Goal: Task Accomplishment & Management: Use online tool/utility

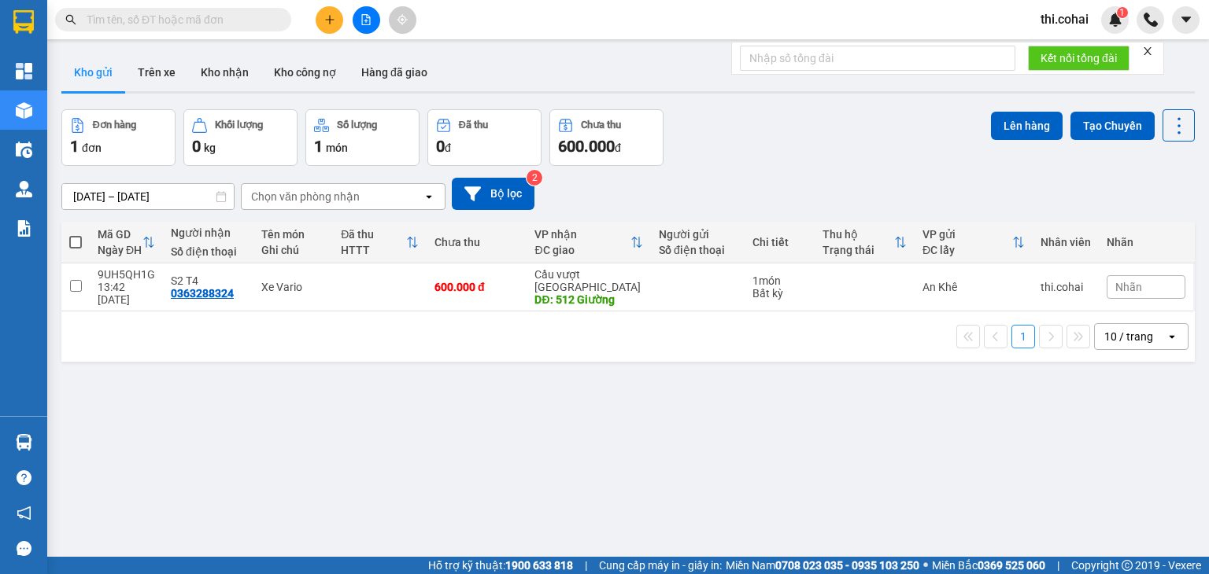
click at [1150, 51] on icon "close" at bounding box center [1147, 51] width 11 height 11
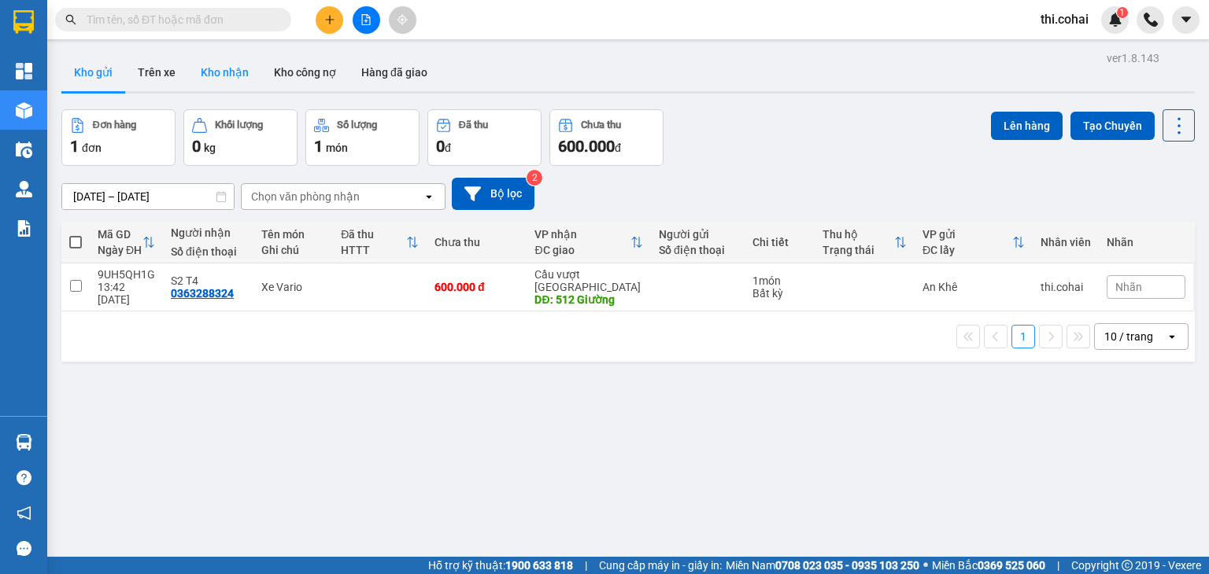
click at [232, 73] on button "Kho nhận" at bounding box center [224, 73] width 73 height 38
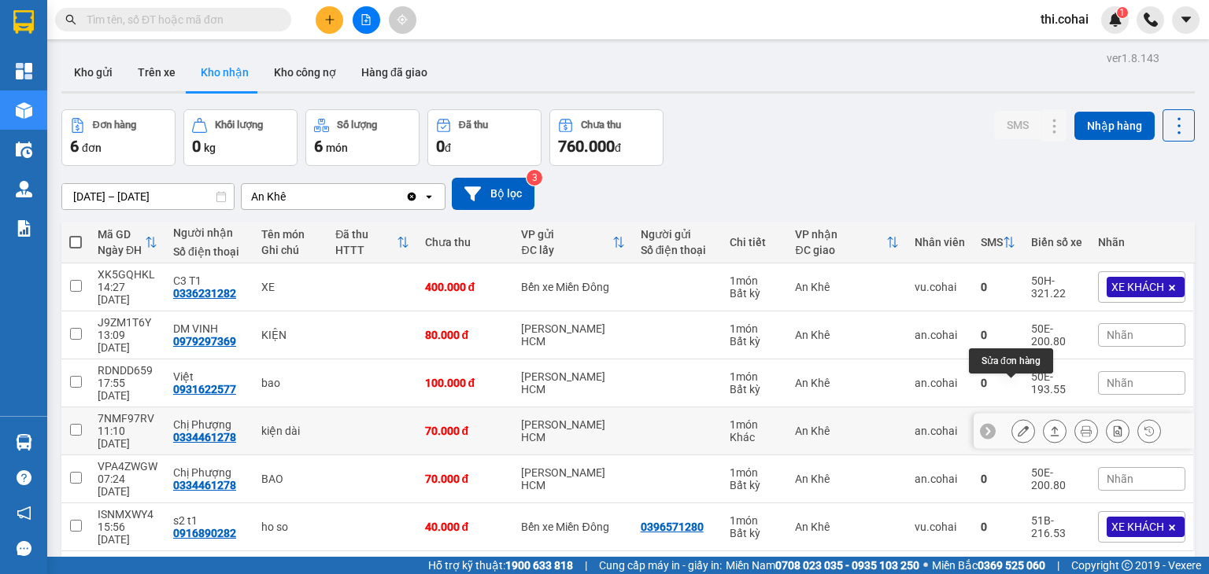
click at [1017, 426] on icon at bounding box center [1022, 431] width 11 height 11
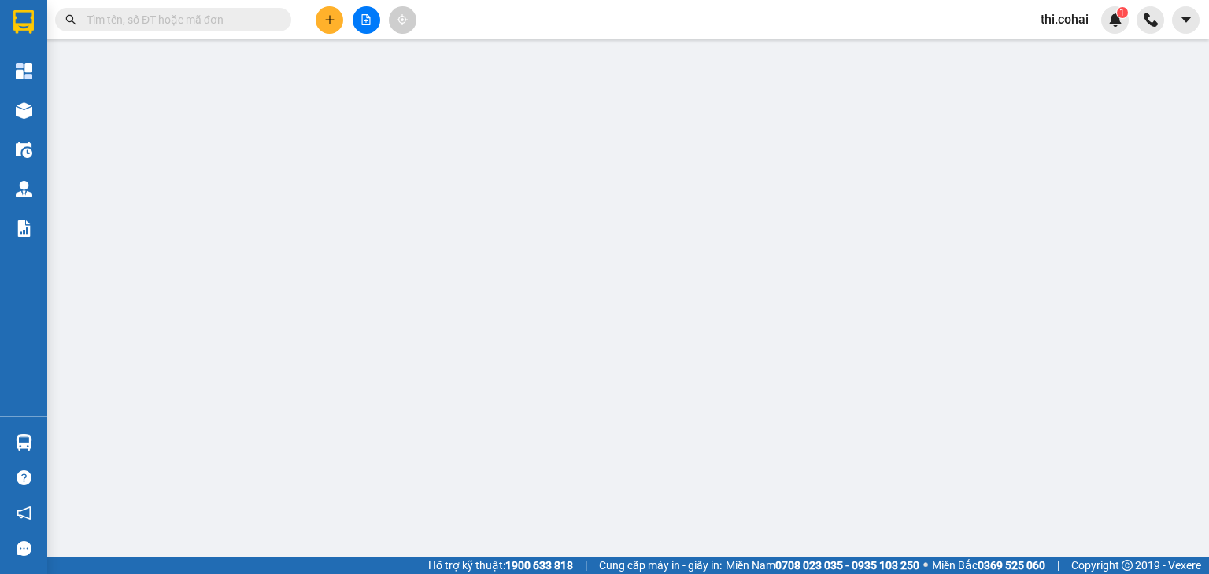
type input "0334461278"
type input "Chị Phượng"
type input "70.000"
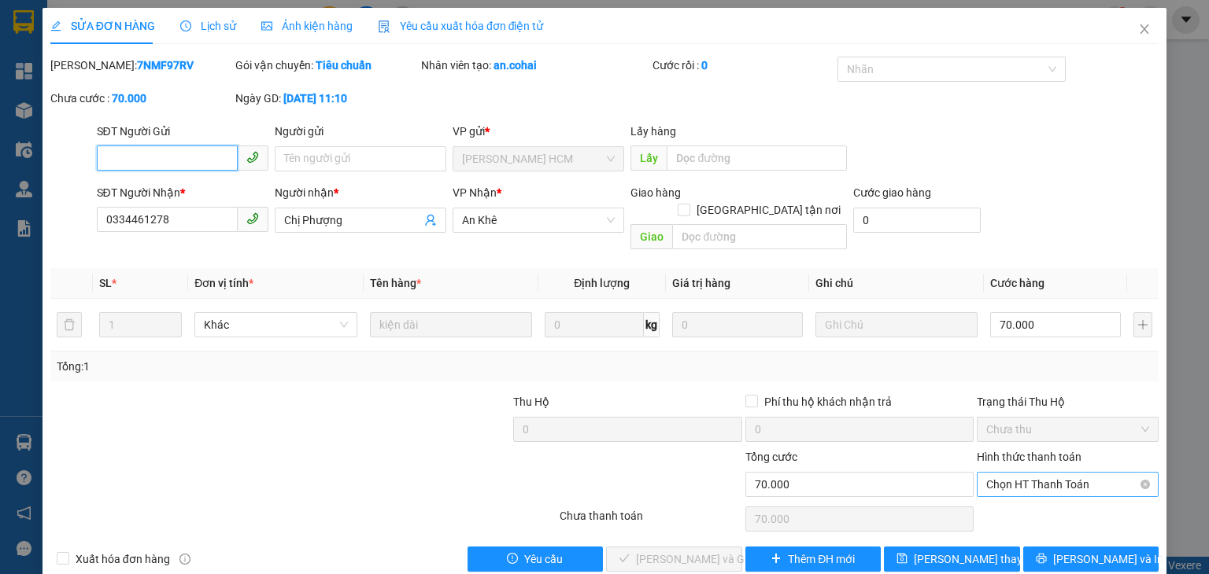
click at [1007, 473] on span "Chọn HT Thanh Toán" at bounding box center [1067, 485] width 163 height 24
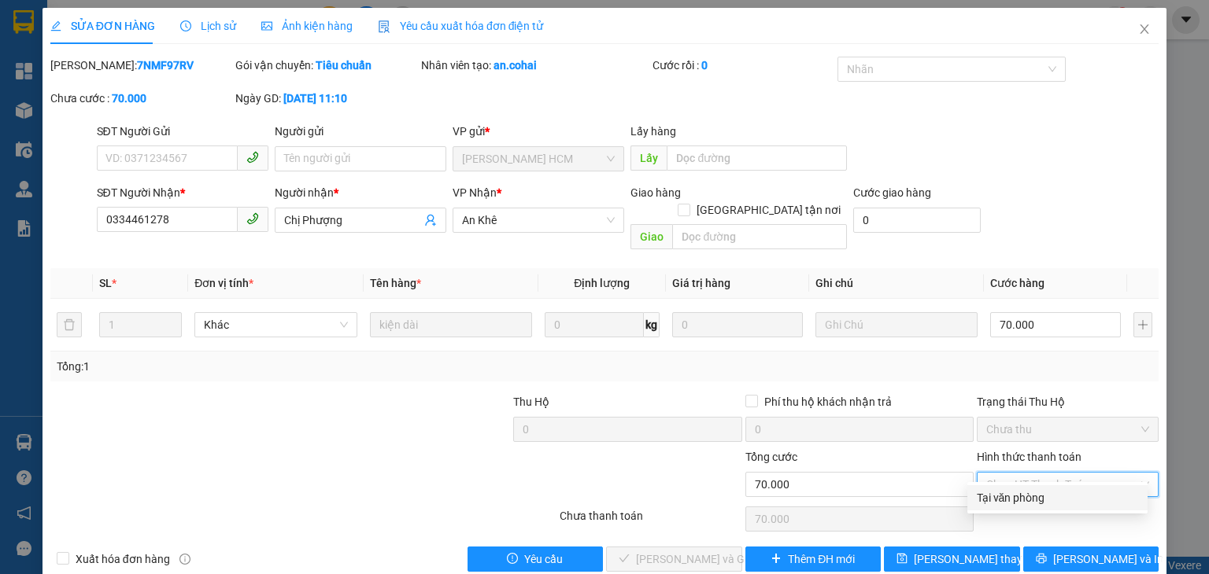
click at [1008, 491] on div "Tại văn phòng" at bounding box center [1056, 497] width 161 height 17
type input "0"
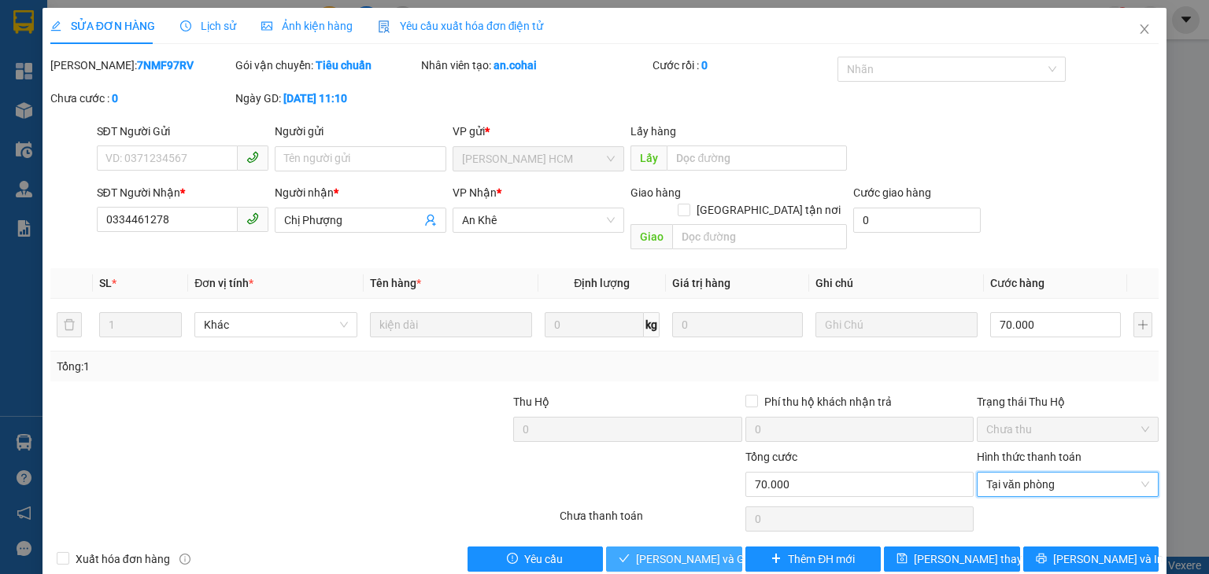
click at [703, 551] on span "[PERSON_NAME] và Giao hàng" at bounding box center [711, 559] width 151 height 17
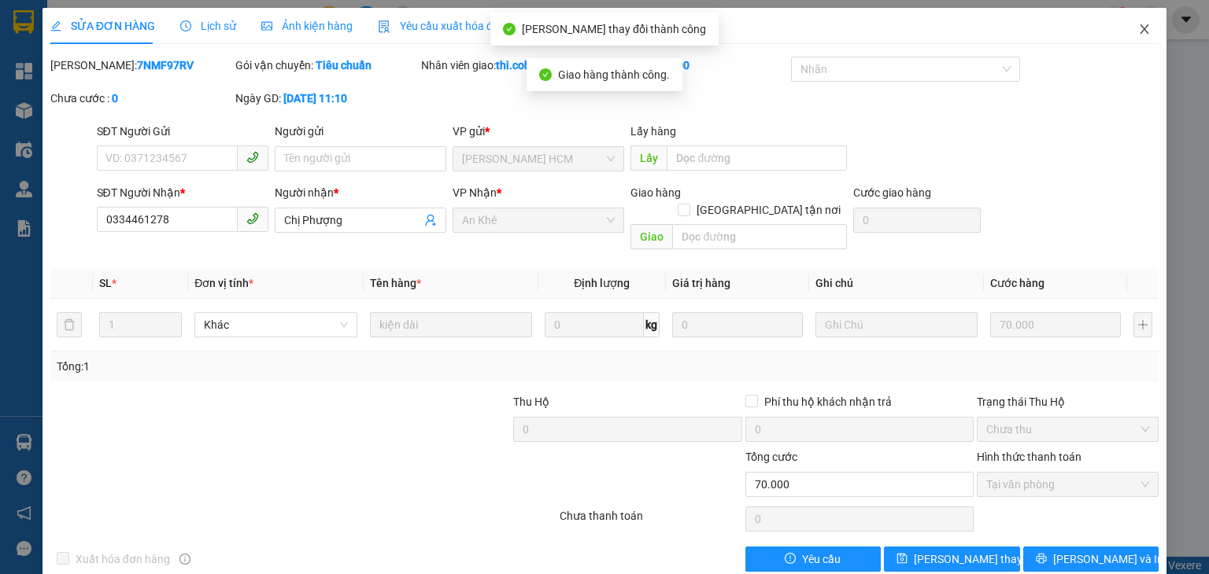
click at [1138, 27] on icon "close" at bounding box center [1144, 29] width 13 height 13
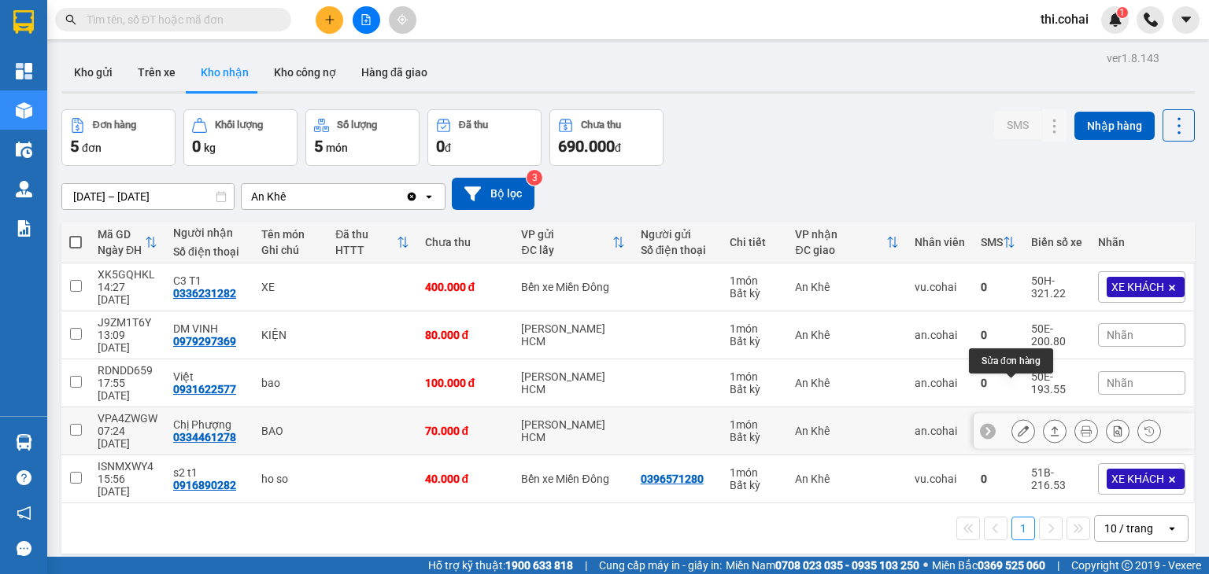
click at [1017, 426] on icon at bounding box center [1022, 431] width 11 height 11
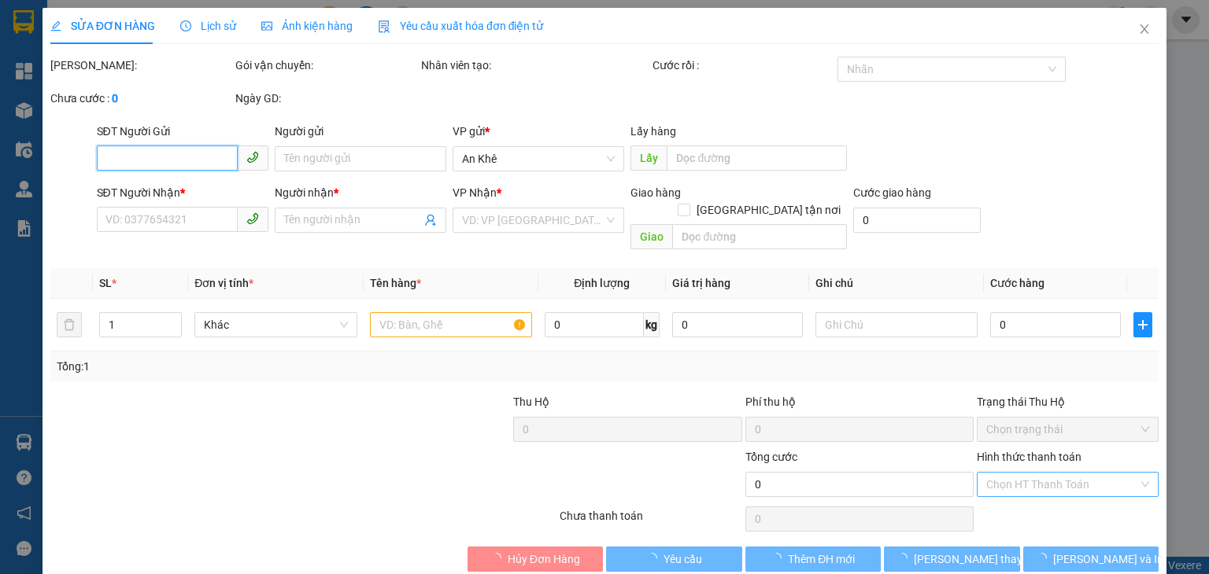
type input "0334461278"
type input "Chị Phượng"
type input "70.000"
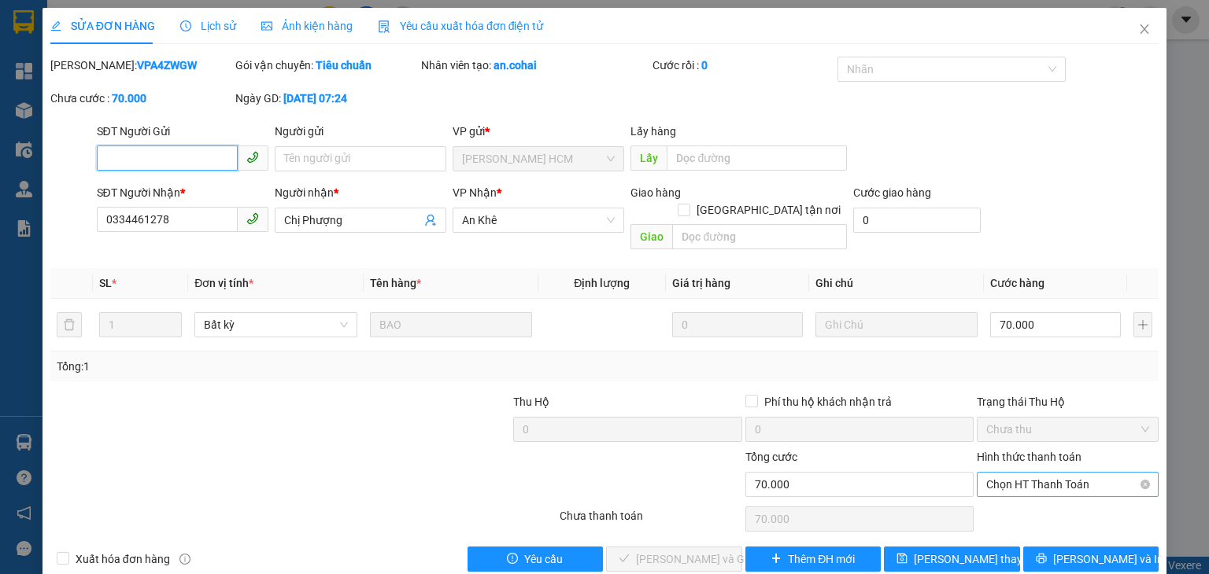
click at [986, 473] on span "Chọn HT Thanh Toán" at bounding box center [1067, 485] width 163 height 24
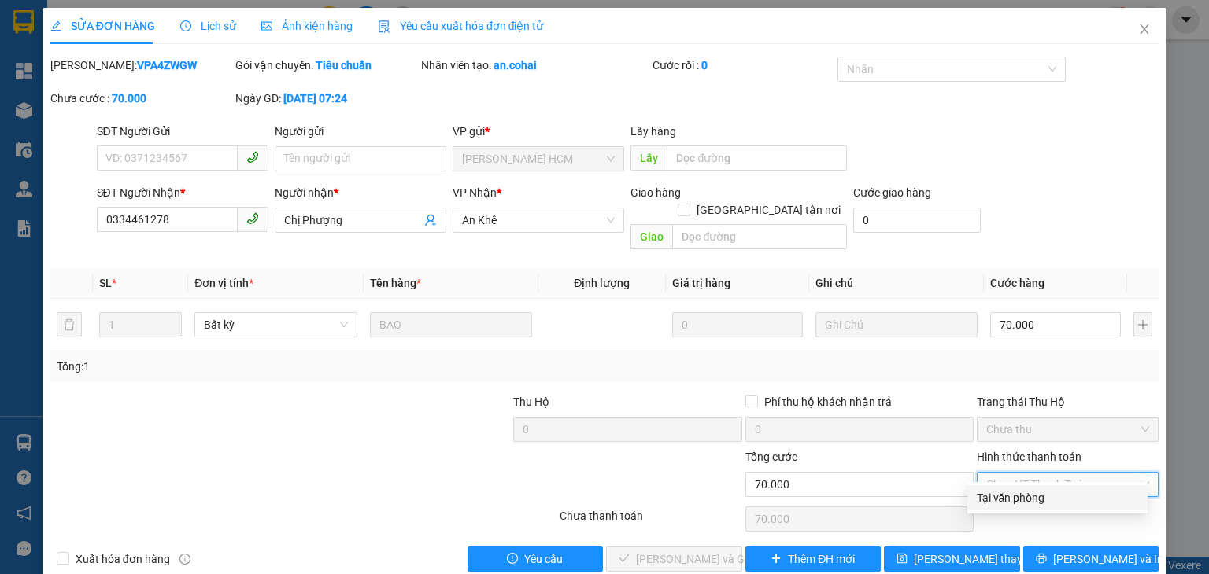
click at [989, 498] on div "Tại văn phòng" at bounding box center [1056, 497] width 161 height 17
type input "0"
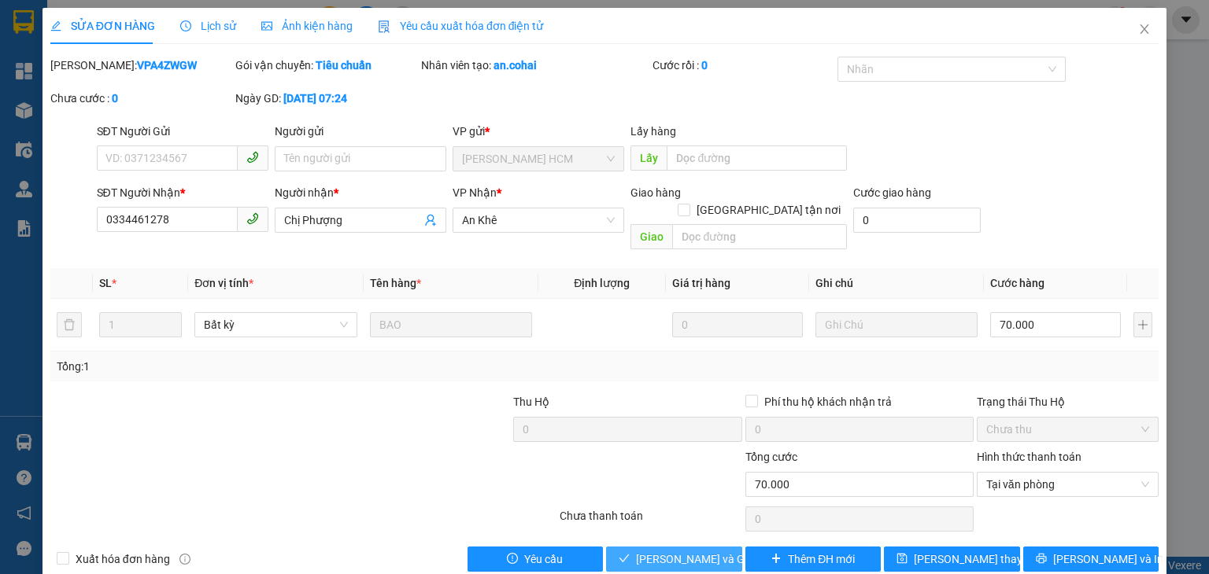
click at [683, 547] on button "[PERSON_NAME] và Giao hàng" at bounding box center [674, 559] width 136 height 25
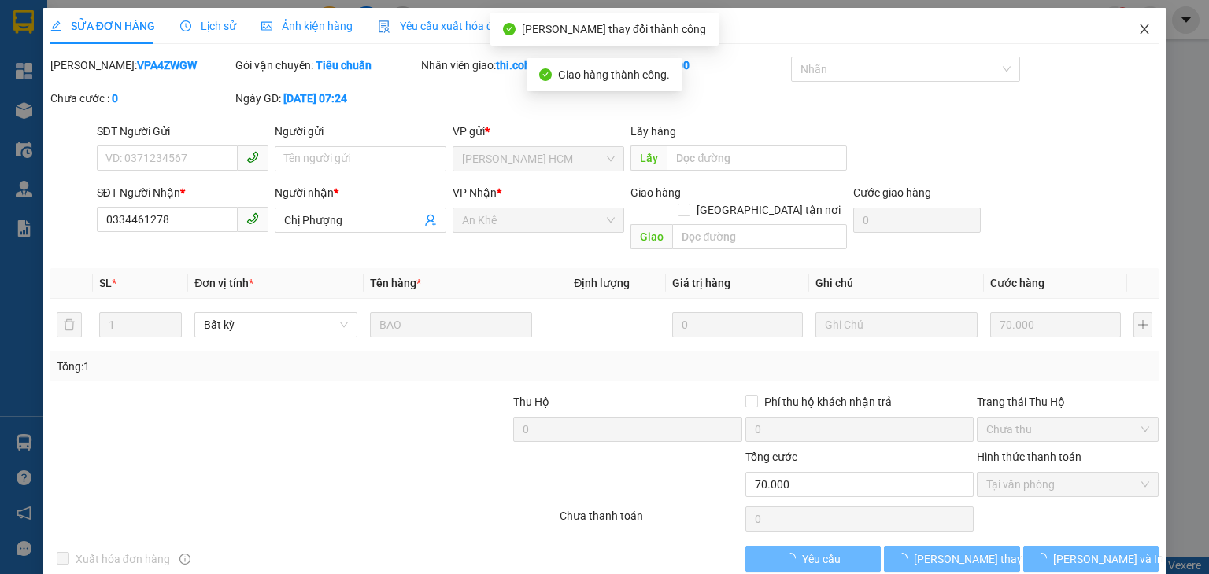
click at [1138, 29] on icon "close" at bounding box center [1144, 29] width 13 height 13
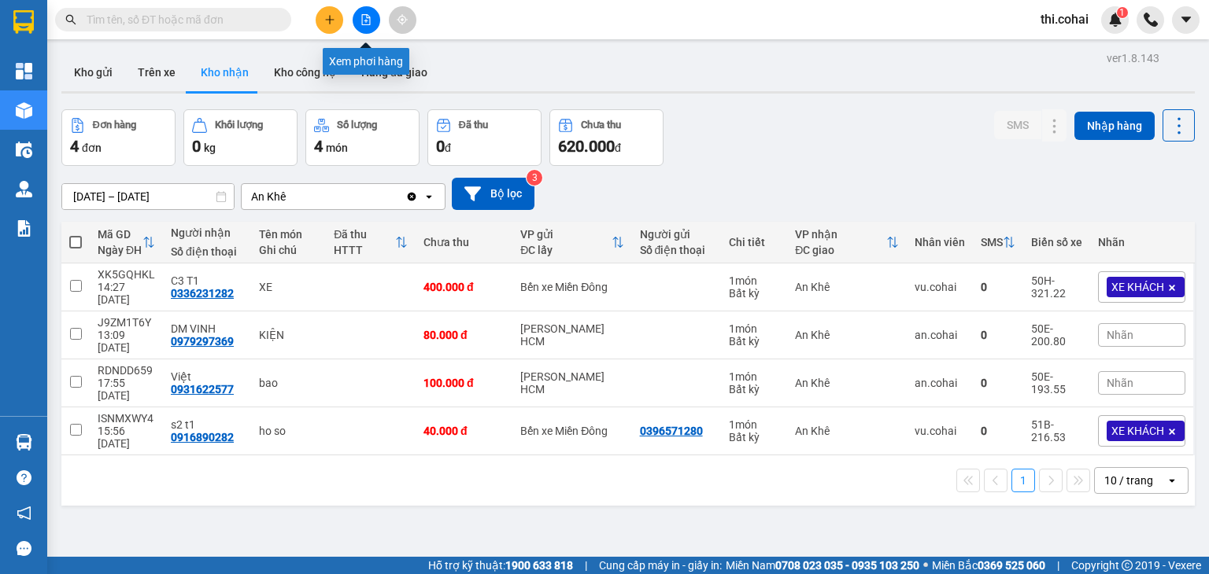
click at [358, 20] on button at bounding box center [366, 20] width 28 height 28
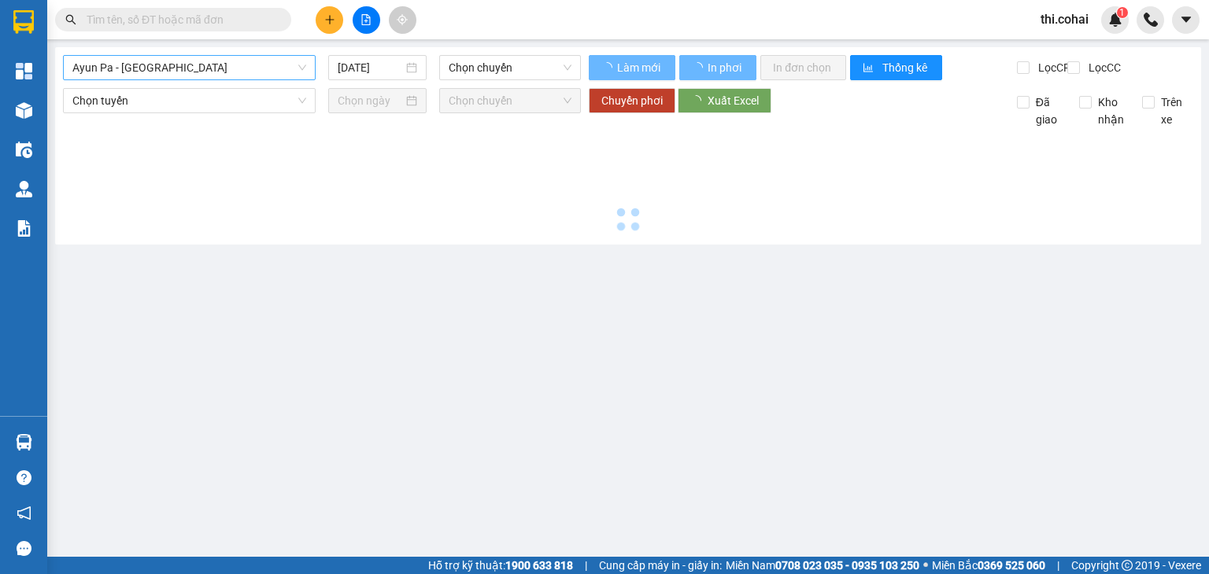
click at [152, 70] on span "Ayun Pa - [GEOGRAPHIC_DATA]" at bounding box center [189, 68] width 234 height 24
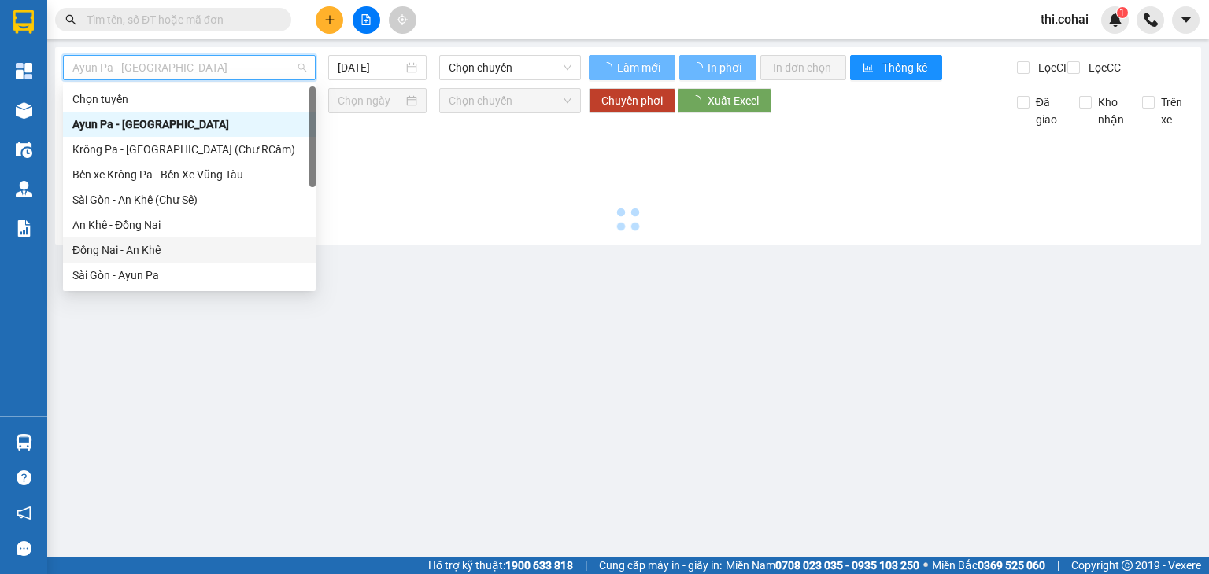
click at [138, 249] on div "Đồng Nai - An Khê" at bounding box center [189, 250] width 234 height 17
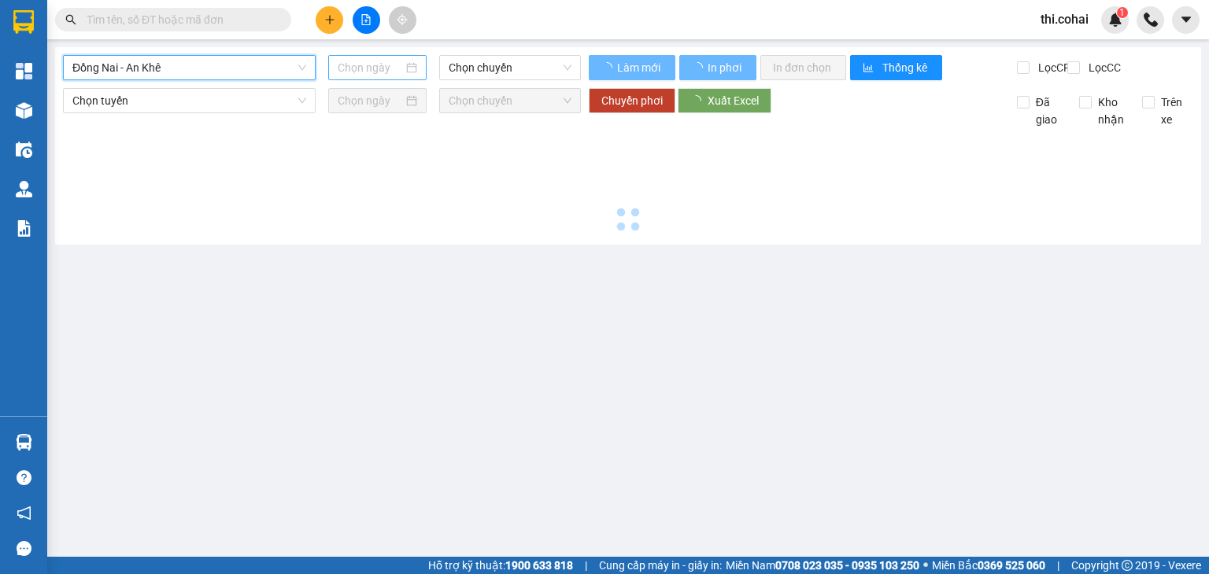
click at [363, 72] on input at bounding box center [370, 67] width 65 height 17
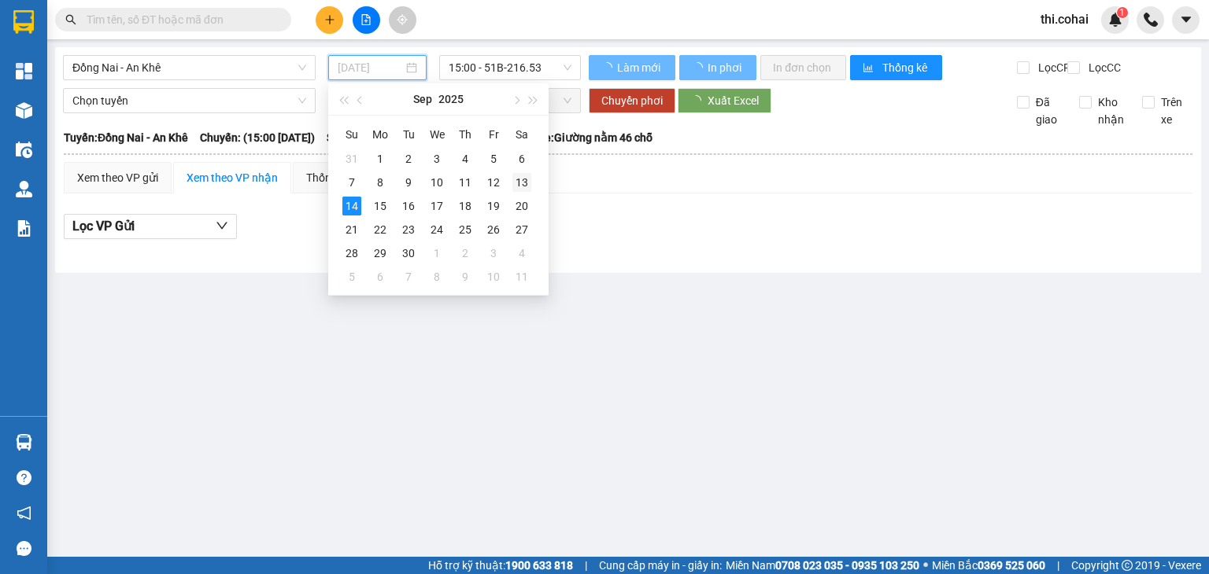
click at [526, 177] on div "13" at bounding box center [521, 182] width 19 height 19
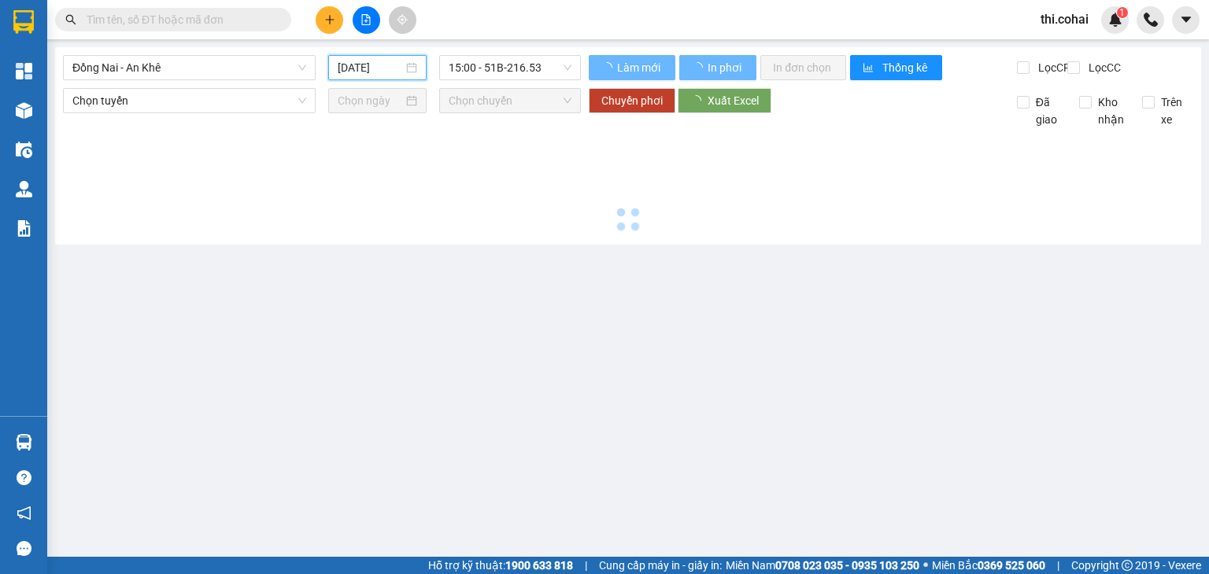
type input "[DATE]"
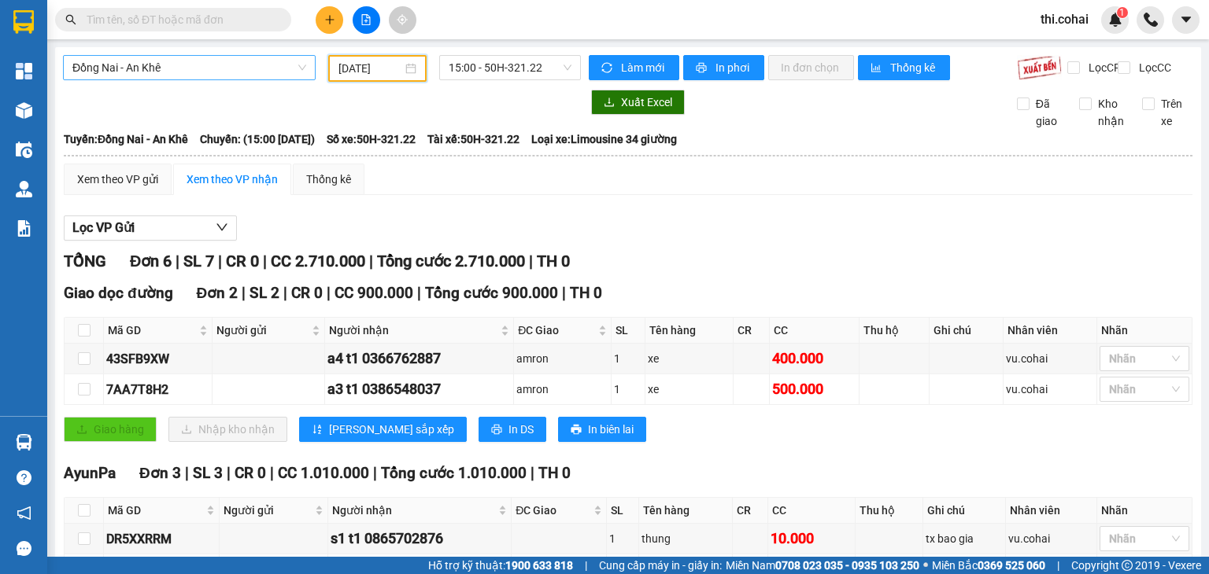
click at [197, 71] on span "Đồng Nai - An Khê" at bounding box center [189, 68] width 234 height 24
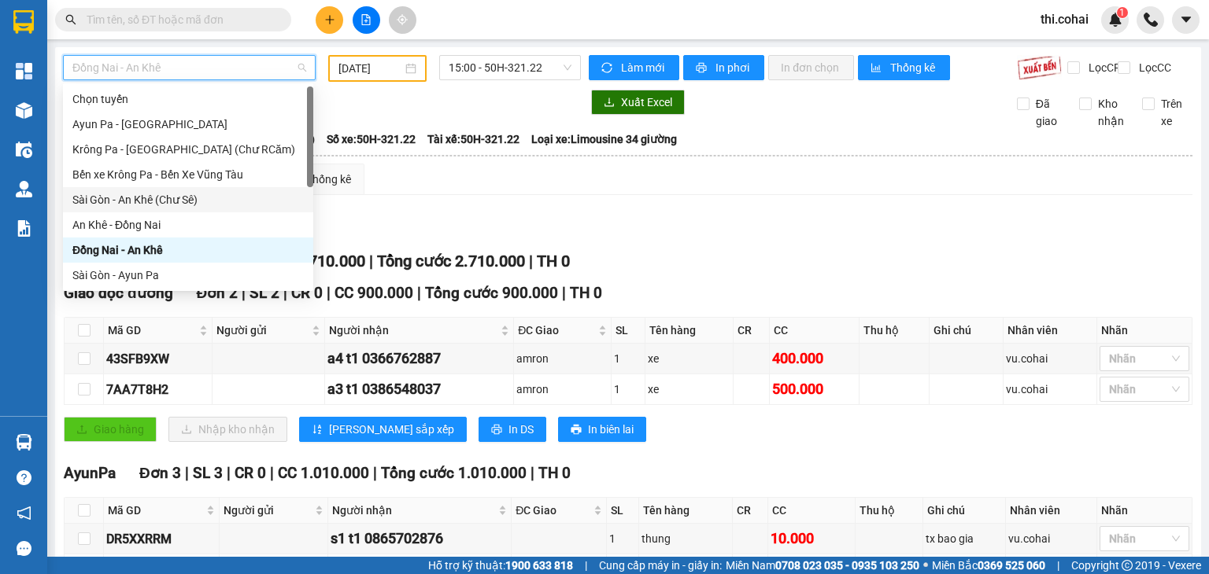
click at [157, 198] on div "Sài Gòn - An Khê (Chư Sê)" at bounding box center [187, 199] width 231 height 17
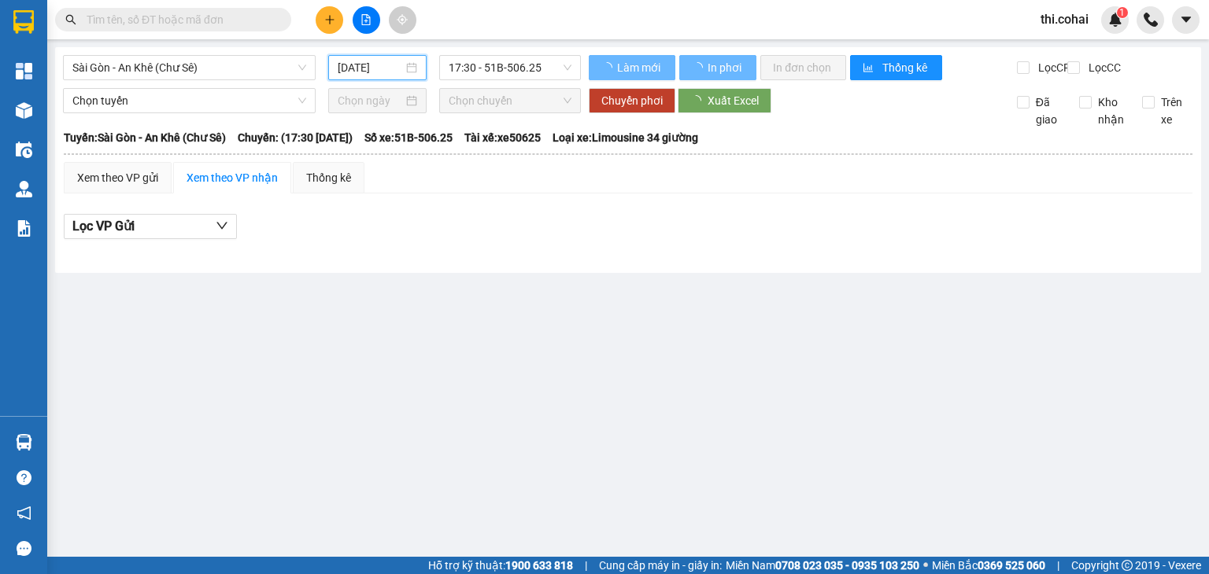
click at [360, 68] on input "[DATE]" at bounding box center [370, 67] width 65 height 17
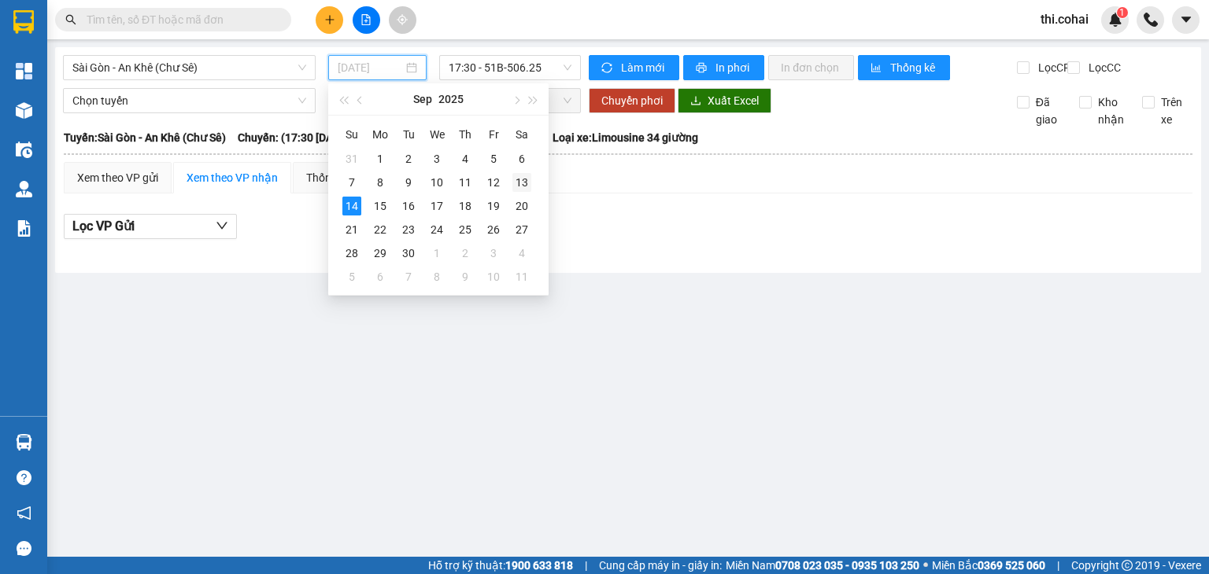
click at [522, 181] on div "13" at bounding box center [521, 182] width 19 height 19
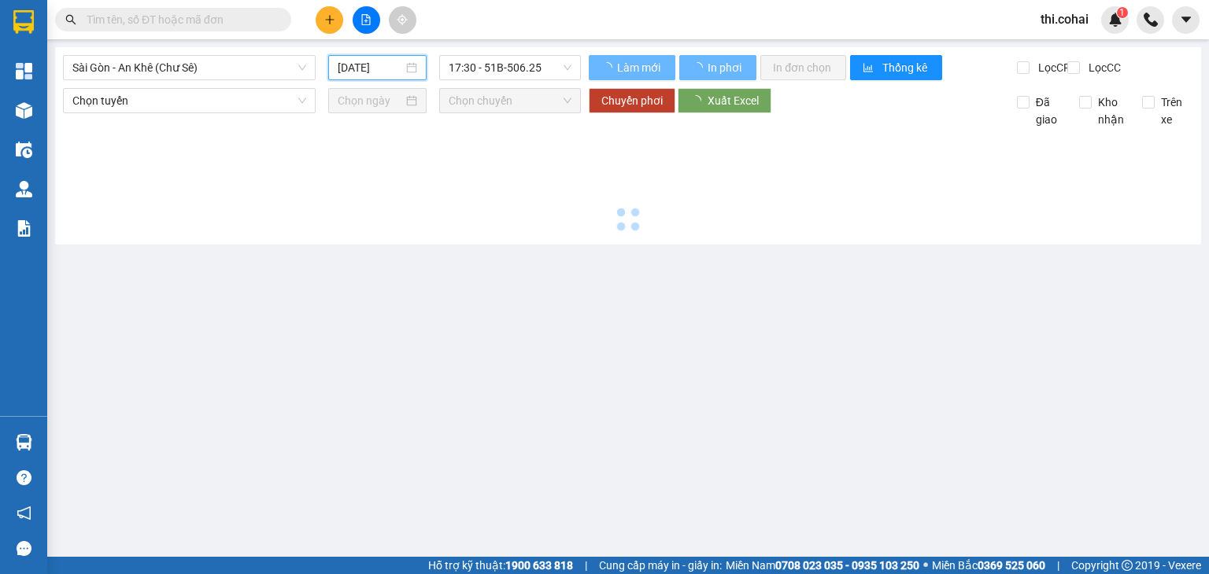
type input "[DATE]"
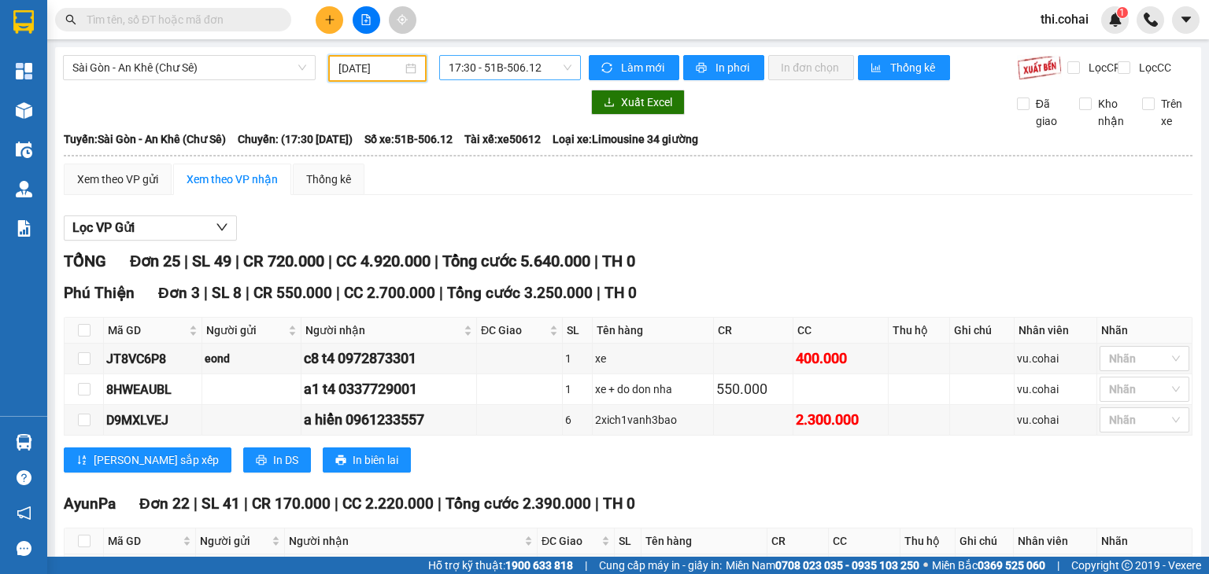
click at [526, 76] on span "17:30 - 51B-506.12" at bounding box center [510, 68] width 124 height 24
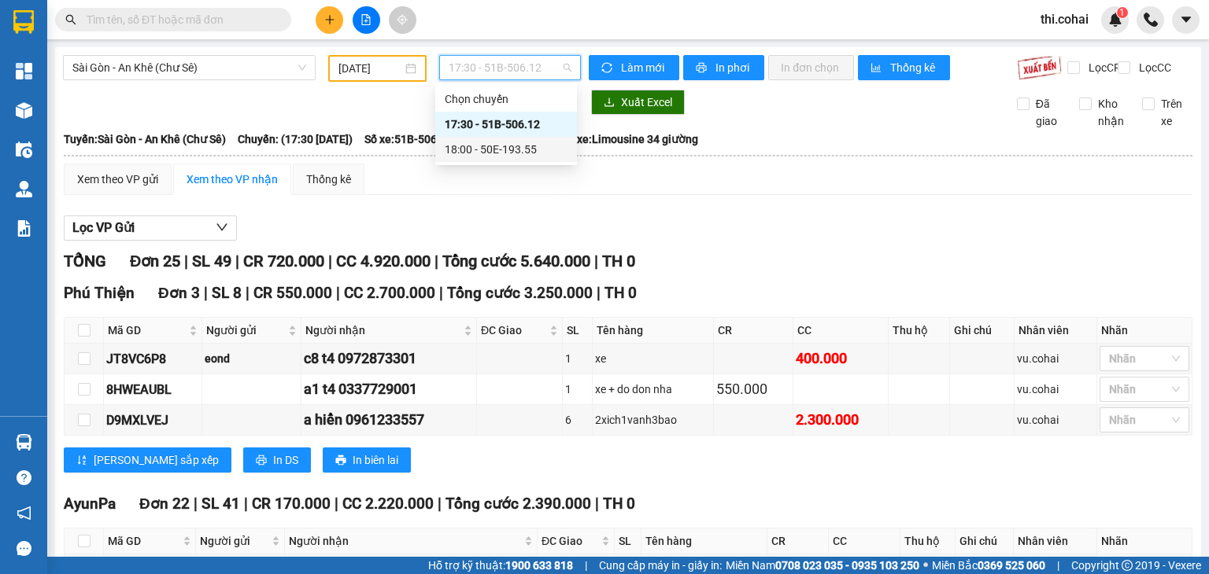
click at [521, 150] on div "18:00 - 50E-193.55" at bounding box center [506, 149] width 123 height 17
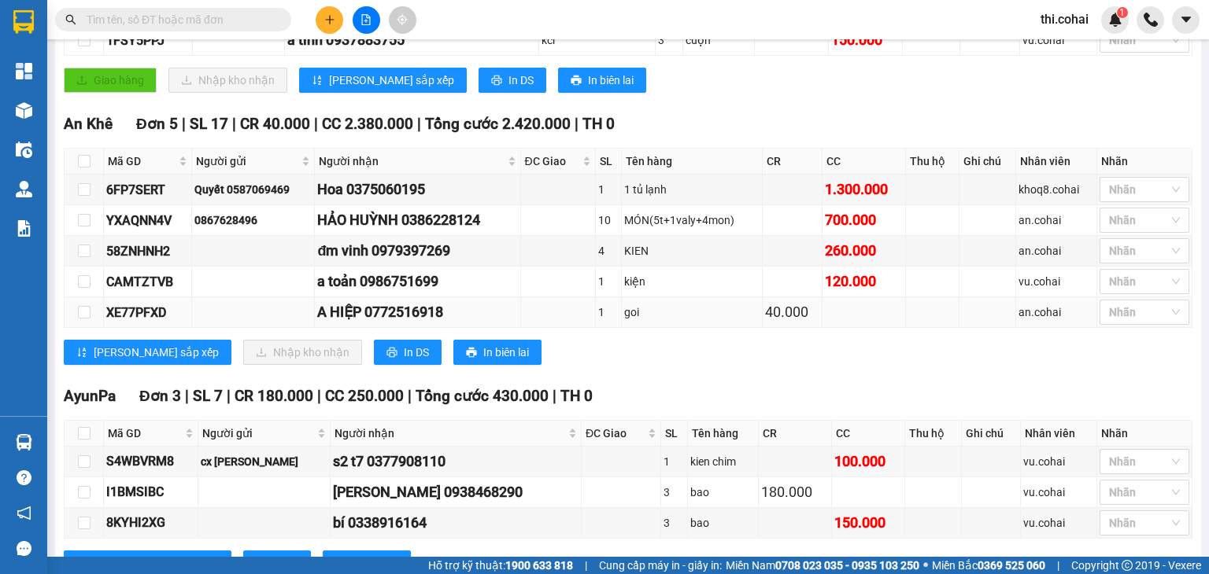
scroll to position [538, 0]
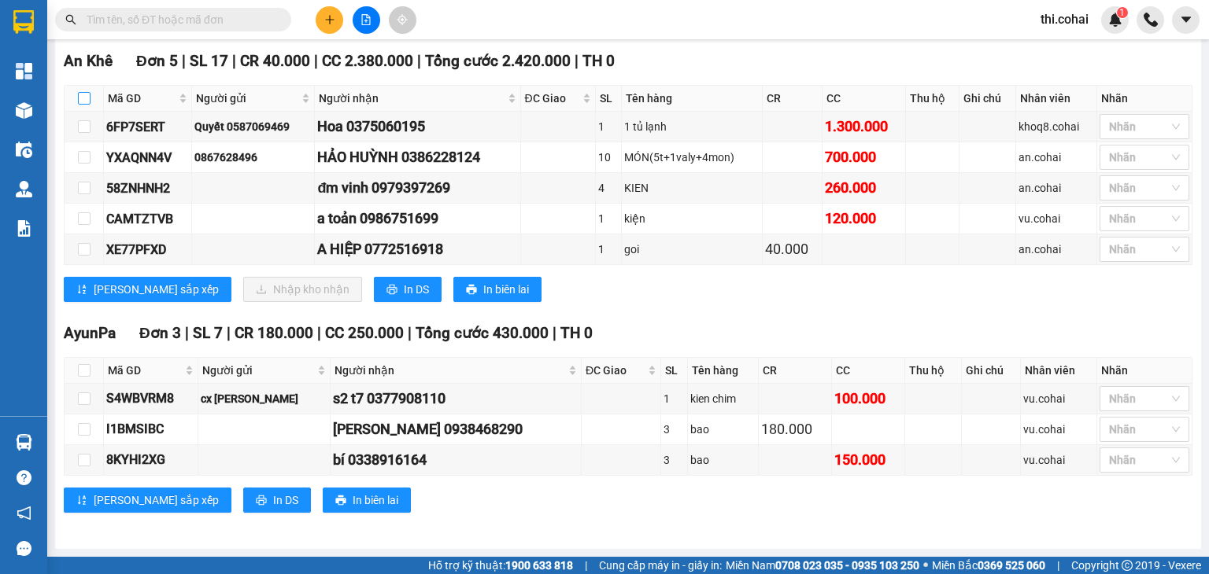
click at [87, 105] on input "checkbox" at bounding box center [84, 98] width 13 height 13
checkbox input "true"
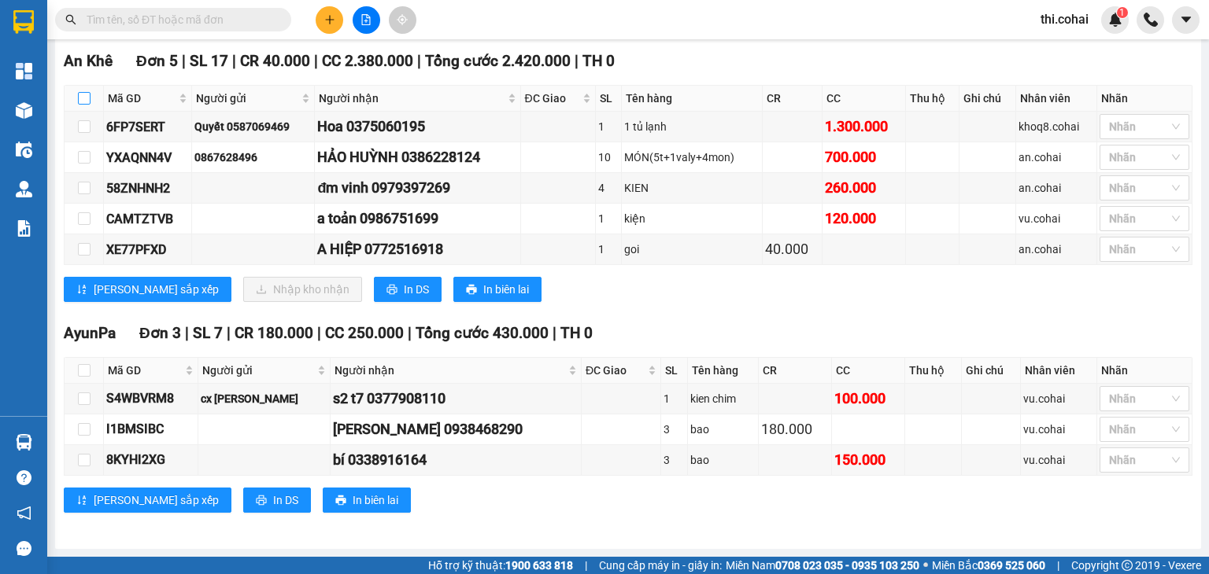
checkbox input "true"
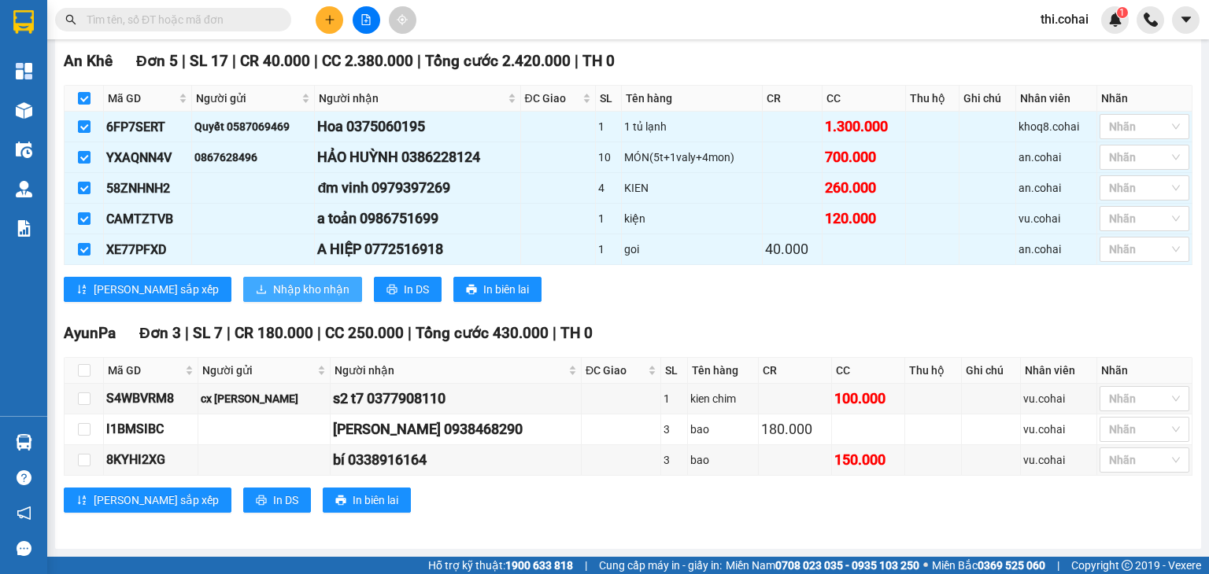
click at [273, 293] on span "Nhập kho nhận" at bounding box center [311, 289] width 76 height 17
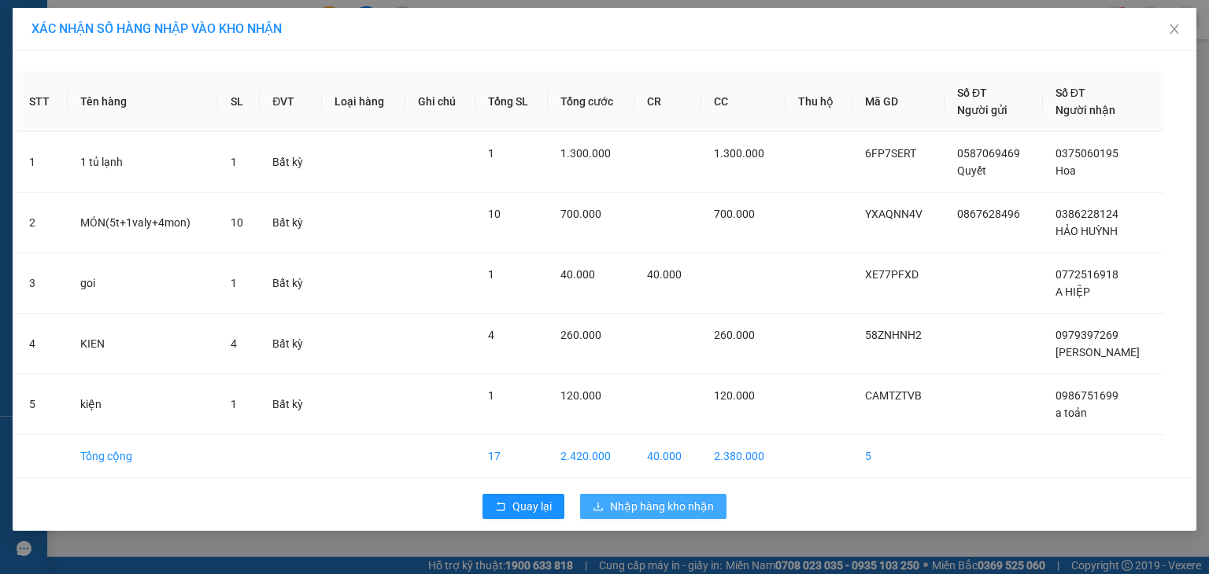
click at [639, 511] on span "Nhập hàng kho nhận" at bounding box center [662, 506] width 104 height 17
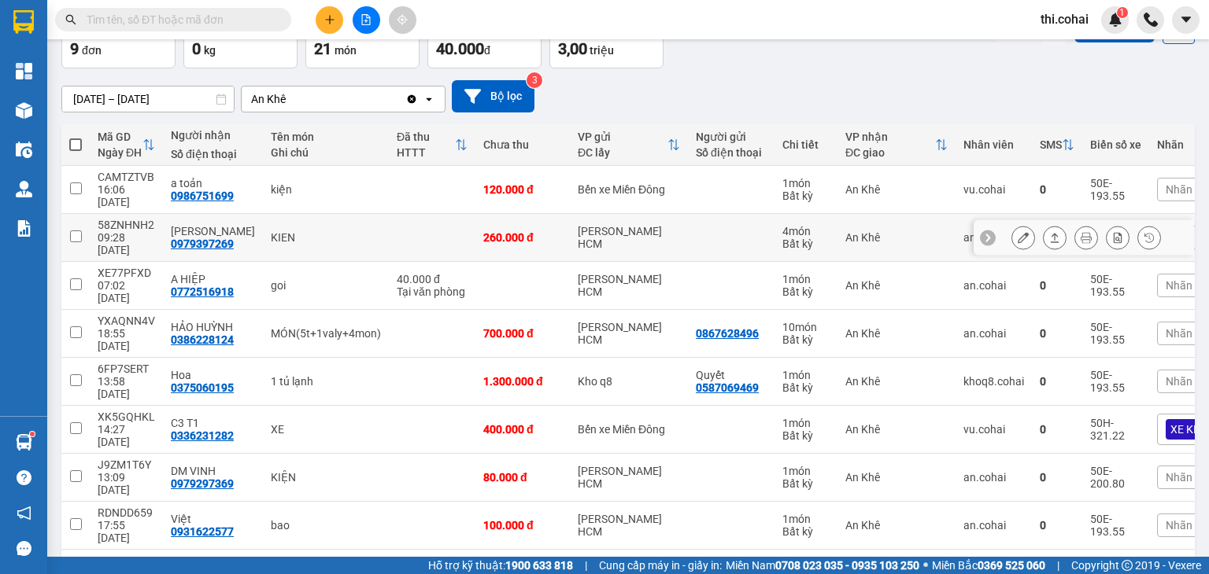
scroll to position [102, 0]
